Goal: Task Accomplishment & Management: Manage account settings

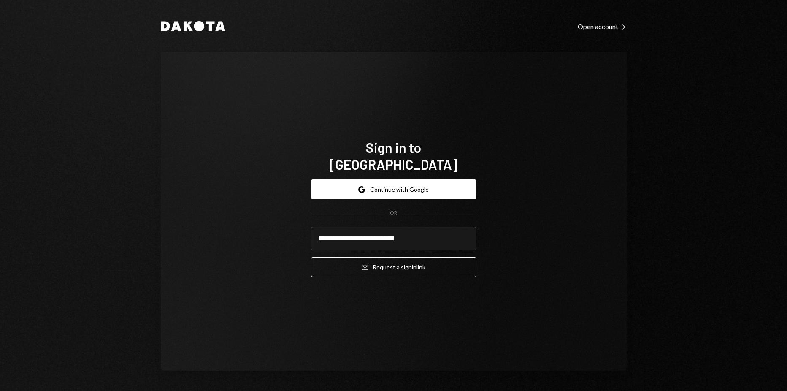
type input "**********"
click at [311, 257] on button "Email Request a sign in link" at bounding box center [394, 267] width 166 height 20
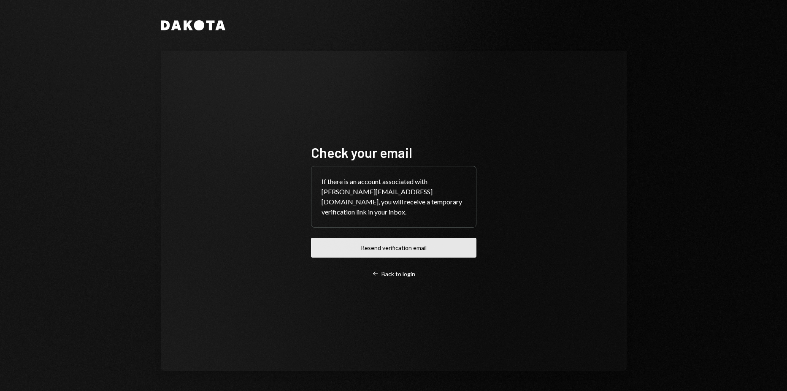
click at [418, 248] on button "Resend verification email" at bounding box center [394, 248] width 166 height 20
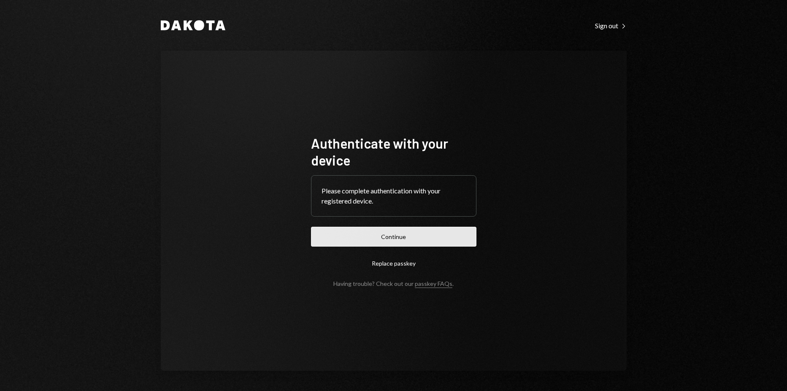
click at [380, 242] on button "Continue" at bounding box center [394, 237] width 166 height 20
click at [329, 223] on form "Authenticate with your device Please complete authentication with your register…" at bounding box center [394, 211] width 166 height 152
click at [334, 233] on button "Continue" at bounding box center [394, 237] width 166 height 20
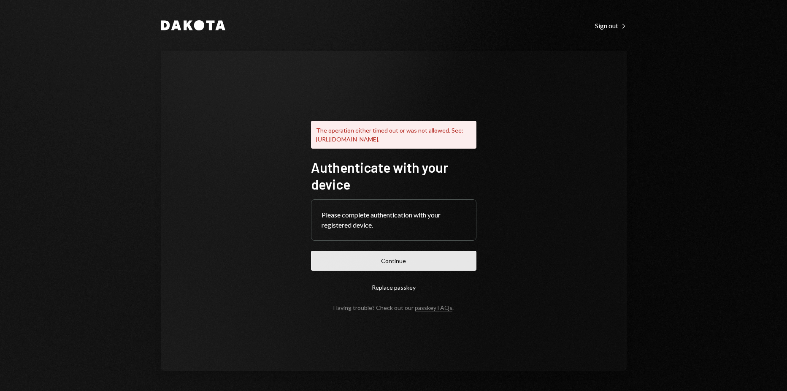
click at [410, 266] on button "Continue" at bounding box center [394, 261] width 166 height 20
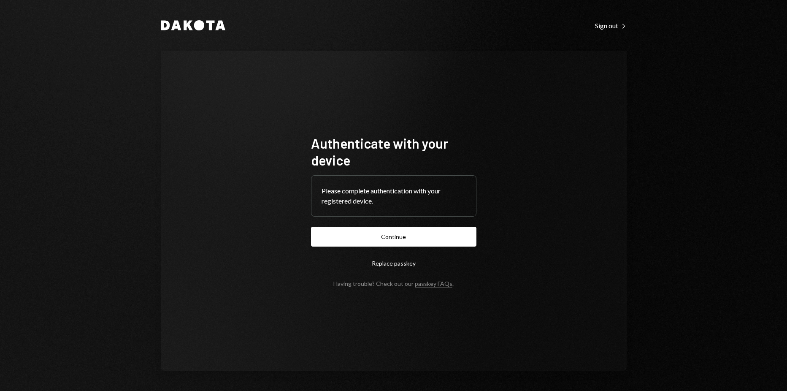
click at [400, 252] on form "Authenticate with your device Please complete authentication with your register…" at bounding box center [394, 211] width 166 height 152
click at [402, 243] on button "Continue" at bounding box center [394, 237] width 166 height 20
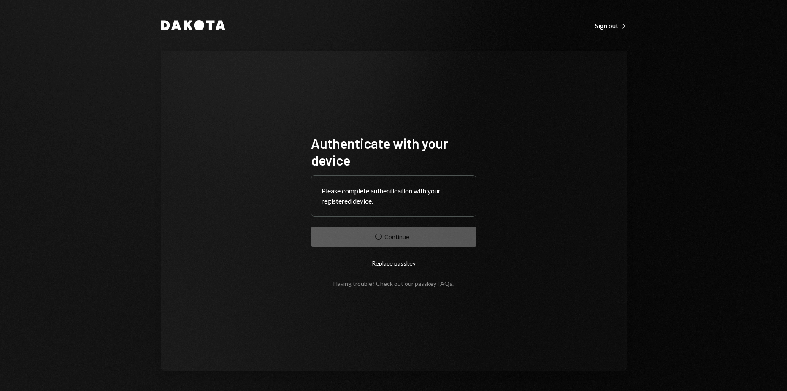
drag, startPoint x: 734, startPoint y: 69, endPoint x: 560, endPoint y: 70, distance: 174.0
click at [560, 67] on div "Authenticate with your device Please complete authentication with your register…" at bounding box center [394, 211] width 466 height 320
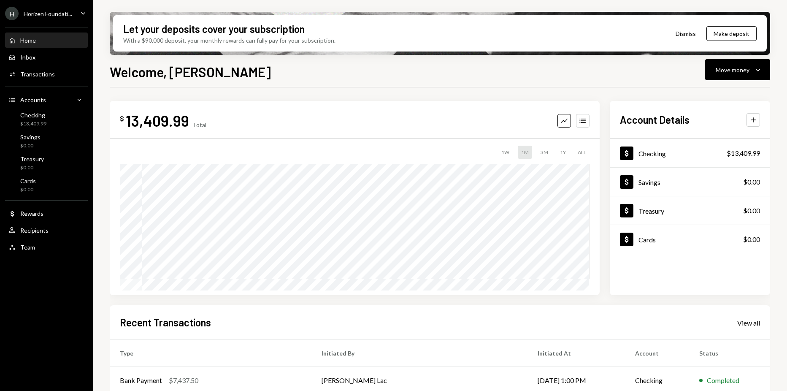
click at [56, 16] on div "Horizen Foundati..." at bounding box center [48, 13] width 49 height 7
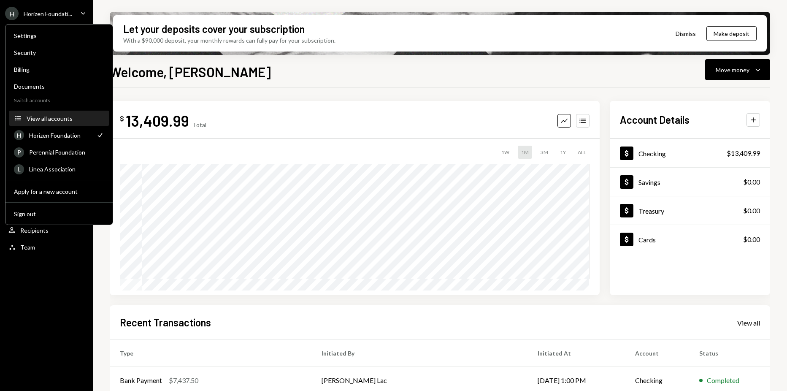
click at [50, 118] on div "View all accounts" at bounding box center [66, 118] width 78 height 7
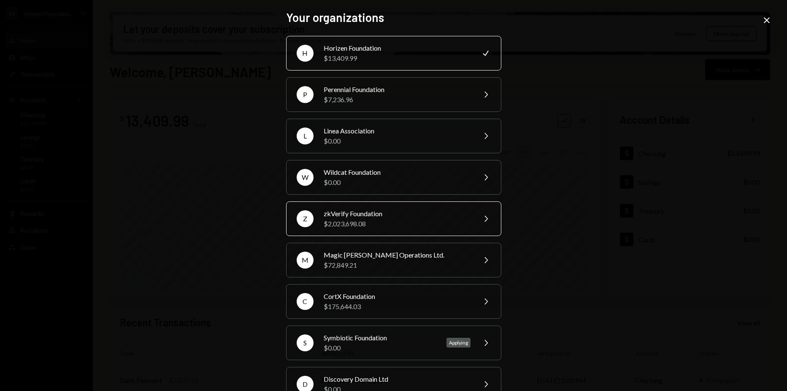
click at [380, 223] on div "$2,023,698.08" at bounding box center [397, 224] width 147 height 10
